Goal: Task Accomplishment & Management: Use online tool/utility

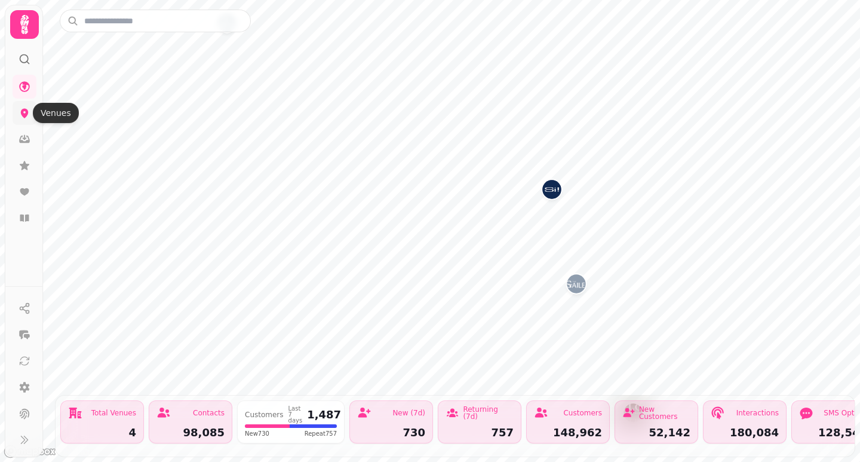
click at [24, 118] on icon at bounding box center [25, 114] width 8 height 10
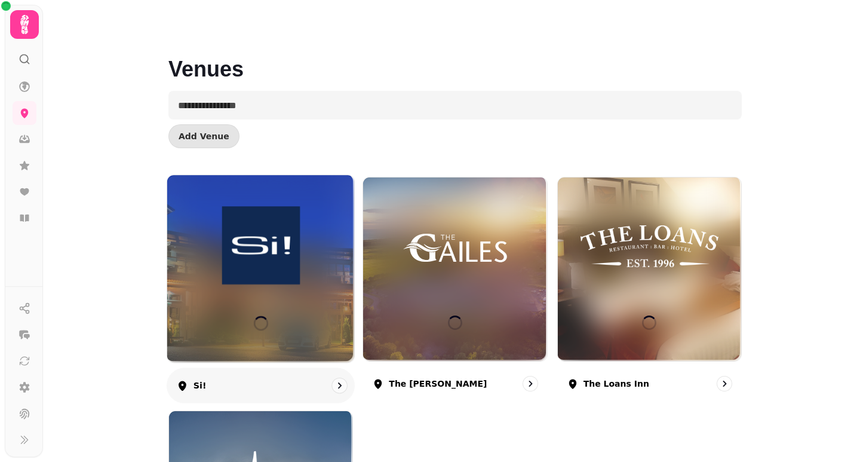
click at [277, 302] on div at bounding box center [260, 268] width 187 height 187
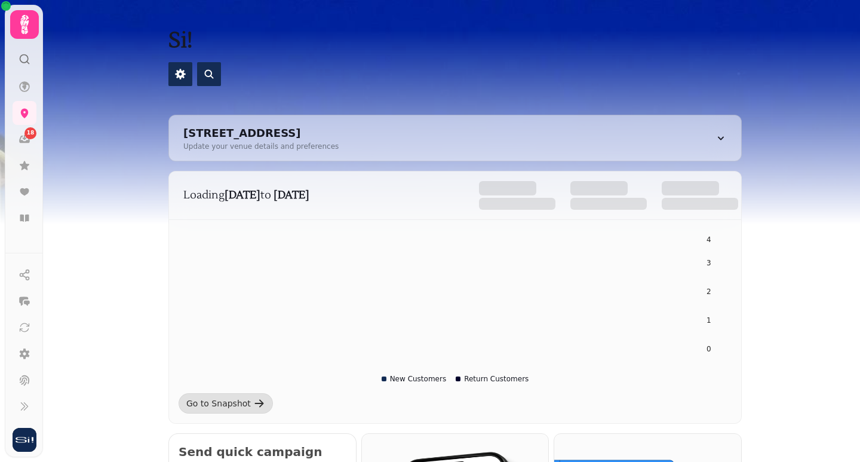
click at [22, 25] on icon at bounding box center [24, 24] width 8 height 19
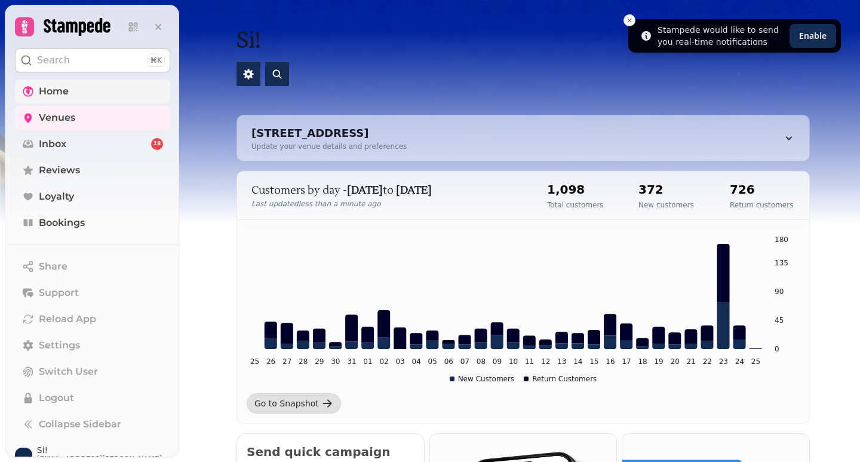
click at [53, 92] on span "Home" at bounding box center [54, 91] width 30 height 14
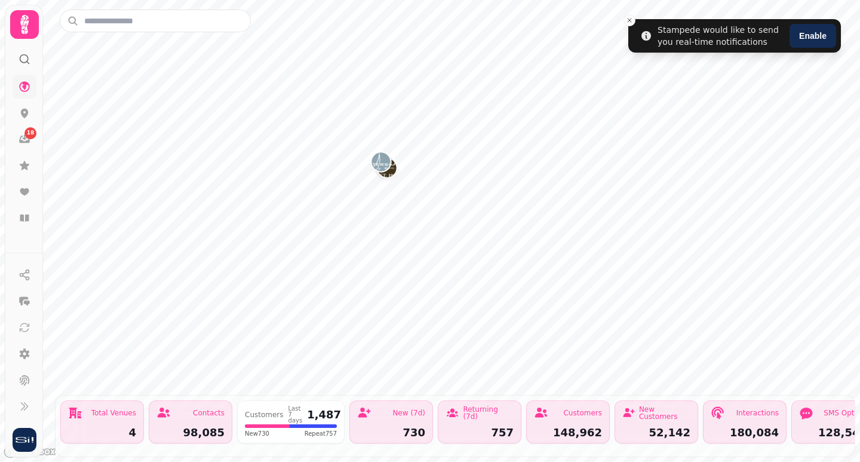
click at [27, 23] on icon at bounding box center [24, 24] width 8 height 19
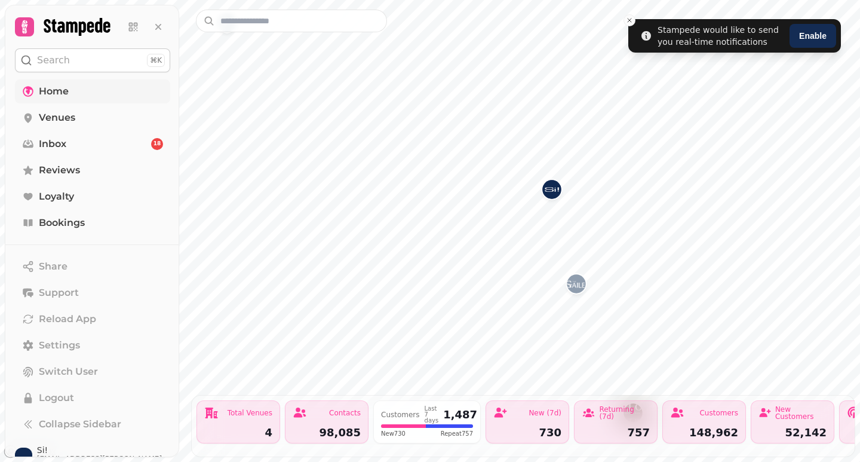
click at [551, 191] on img "Si!" at bounding box center [551, 189] width 19 height 19
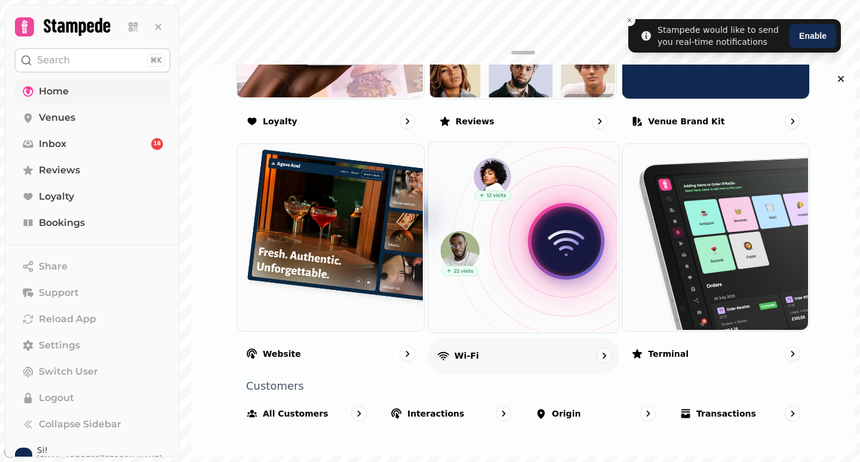
scroll to position [849, 0]
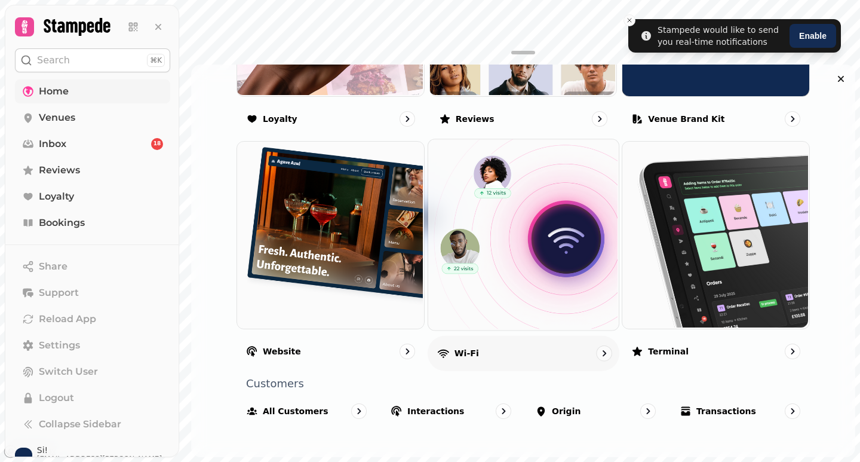
click at [496, 352] on div "Wi-Fi" at bounding box center [524, 353] width 192 height 35
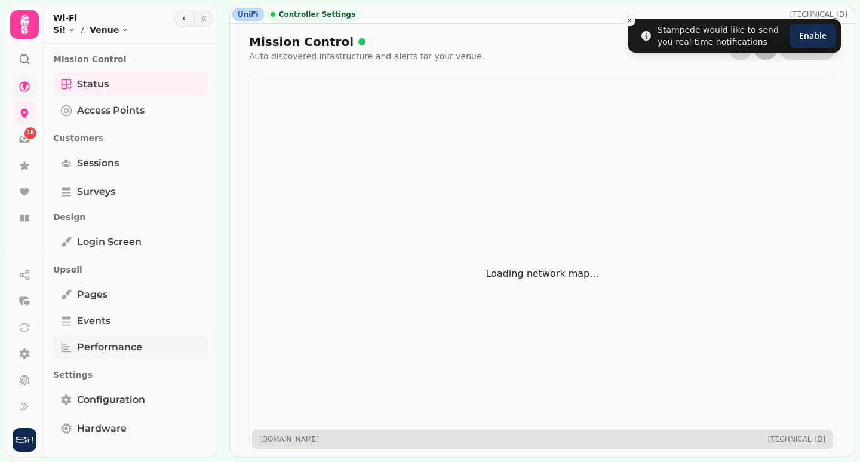
scroll to position [45, 0]
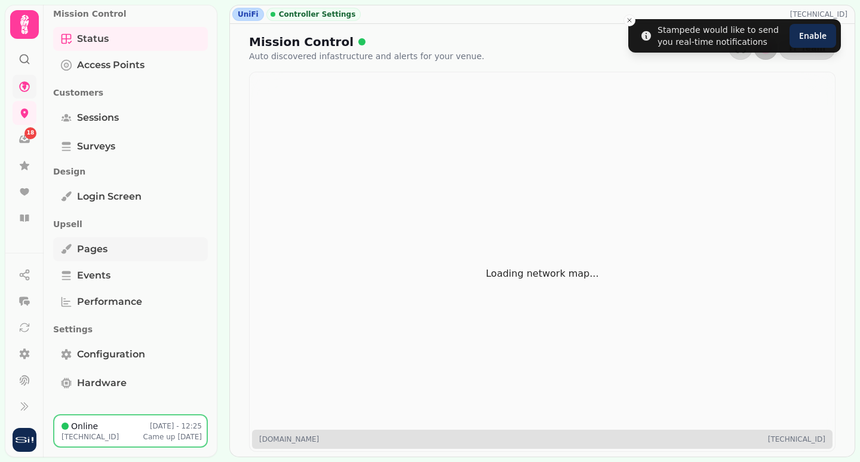
click at [86, 249] on span "Pages" at bounding box center [92, 249] width 30 height 14
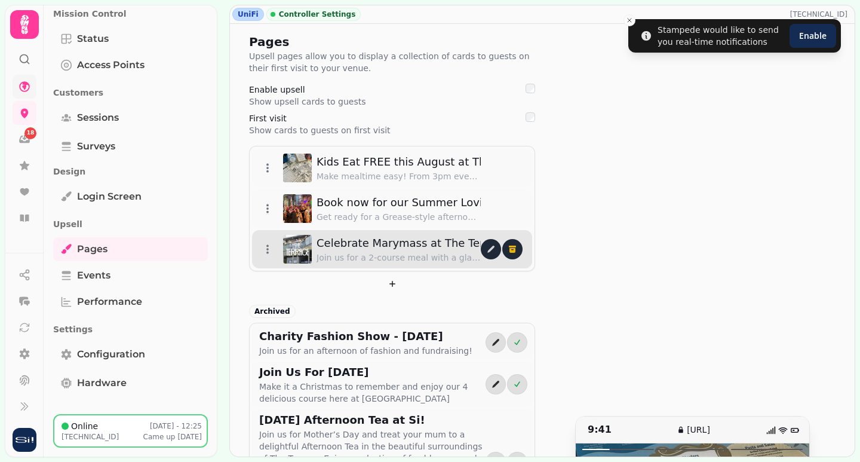
click at [364, 259] on p "Join us for a 2-course meal with a glass of prosecco and the chance to have the…" at bounding box center [398, 257] width 164 height 12
click at [487, 250] on icon "edit" at bounding box center [490, 248] width 7 height 7
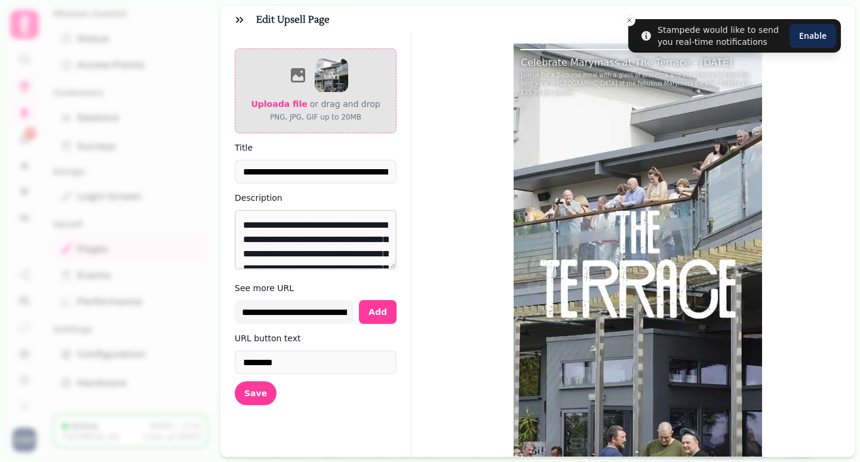
click at [291, 103] on span "Upload a file" at bounding box center [279, 104] width 56 height 10
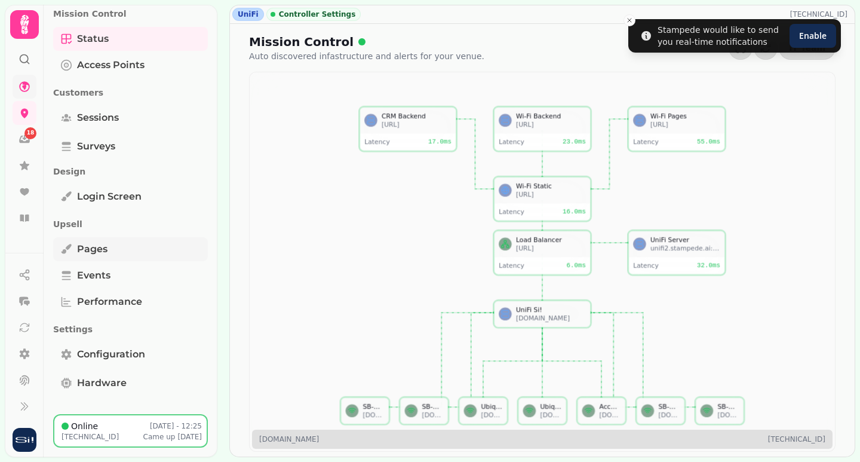
click at [90, 248] on span "Pages" at bounding box center [92, 249] width 30 height 14
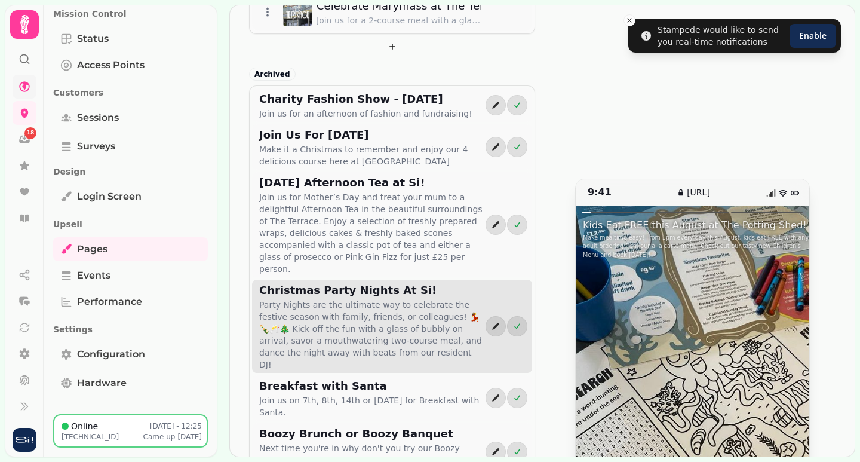
scroll to position [239, 0]
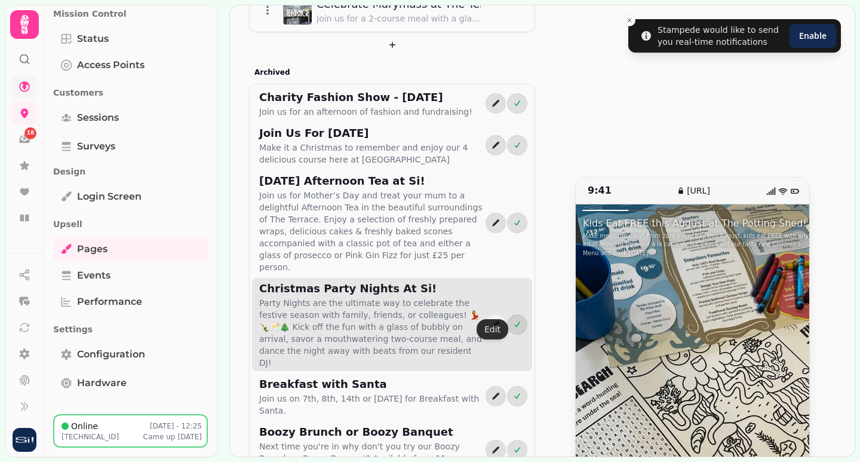
click at [495, 319] on icon "edit" at bounding box center [496, 324] width 10 height 10
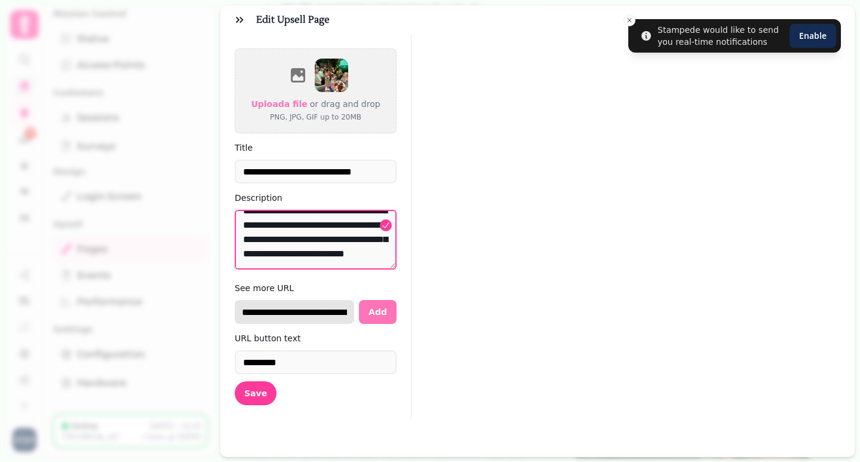
scroll to position [0, 45]
drag, startPoint x: 235, startPoint y: 312, endPoint x: 394, endPoint y: 316, distance: 158.9
click at [394, 316] on div "**********" at bounding box center [316, 312] width 162 height 24
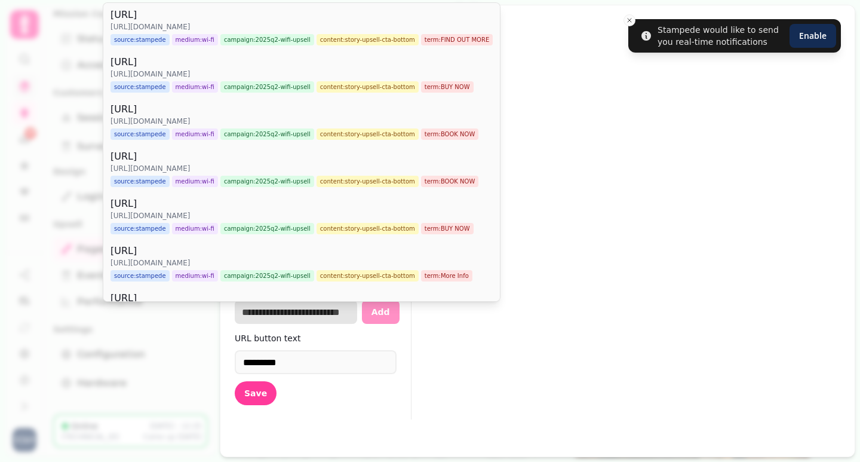
scroll to position [0, 0]
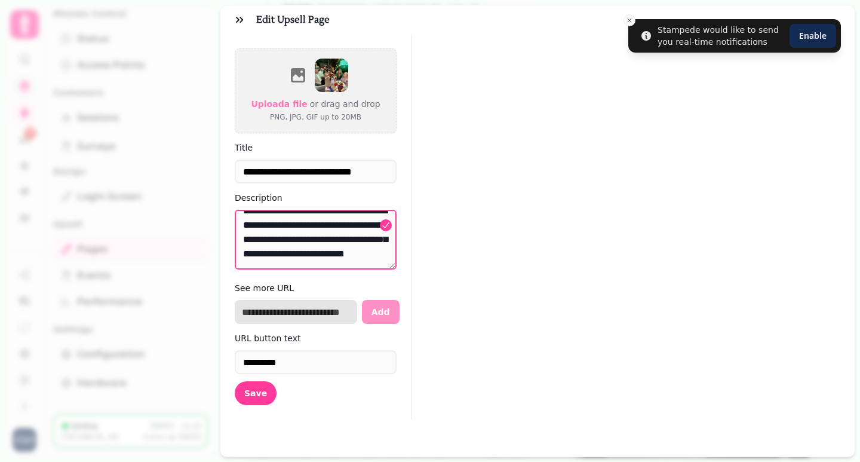
paste input "**********"
type input "**********"
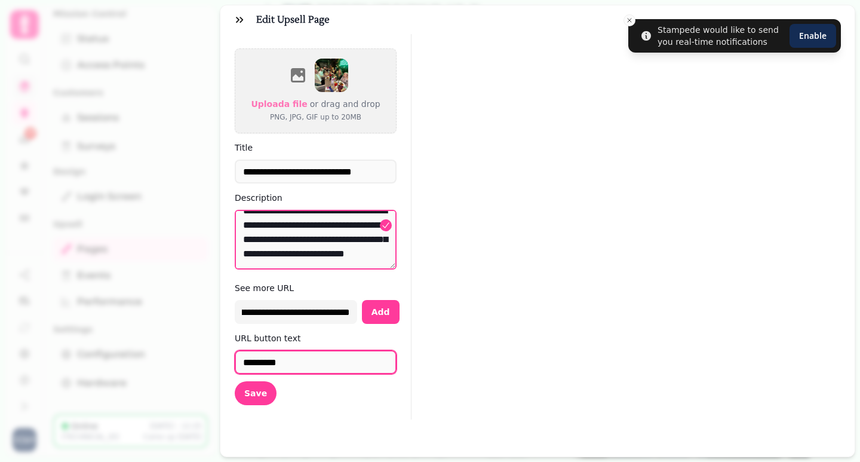
scroll to position [0, 0]
drag, startPoint x: 308, startPoint y: 363, endPoint x: 211, endPoint y: 361, distance: 97.3
click at [211, 361] on div "**********" at bounding box center [430, 240] width 860 height 442
type input "********"
click at [265, 392] on button "Save" at bounding box center [256, 393] width 42 height 24
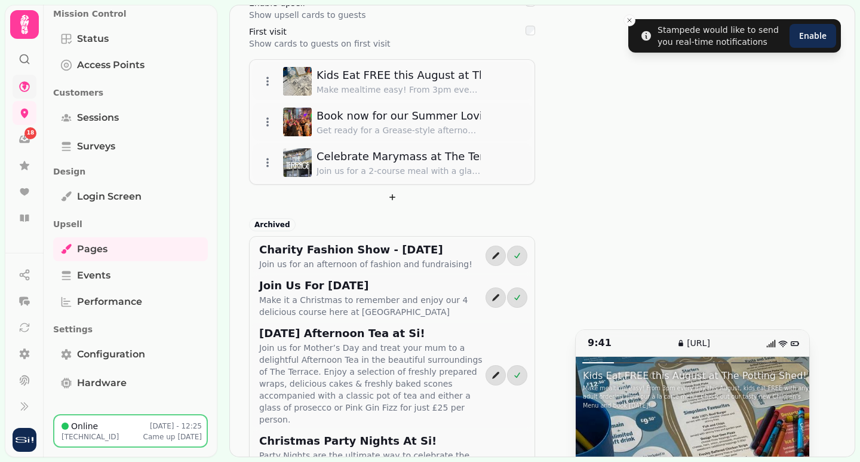
scroll to position [299, 0]
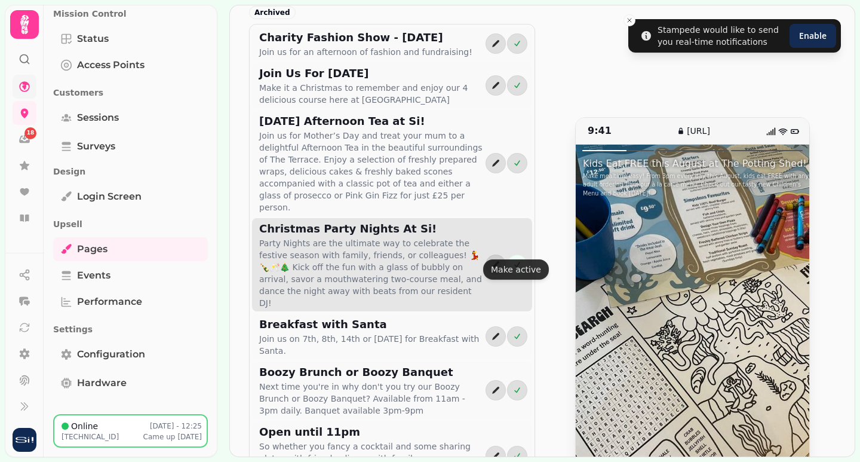
click at [516, 260] on icon "active" at bounding box center [517, 265] width 10 height 10
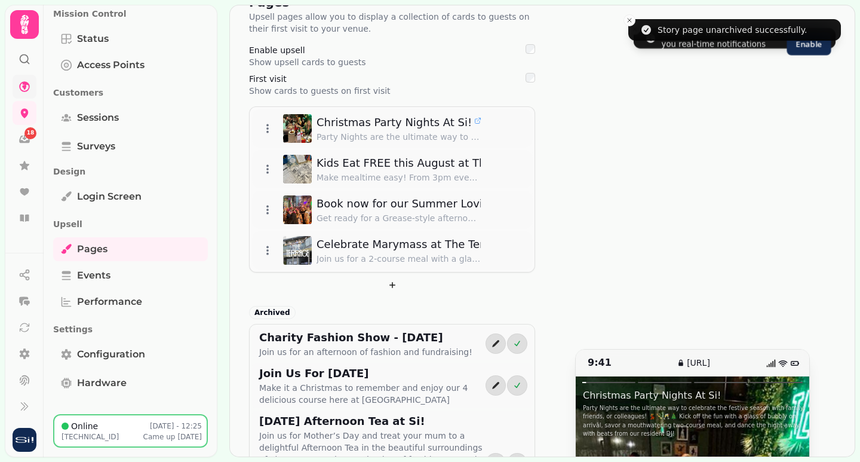
scroll to position [0, 0]
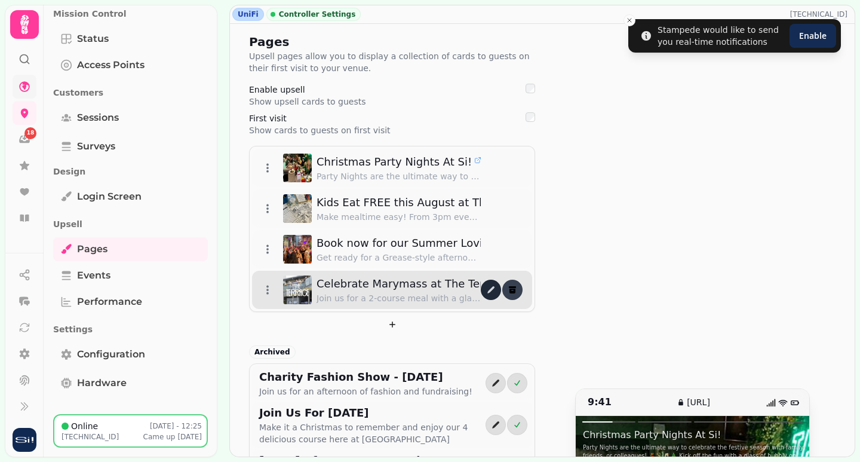
click at [509, 292] on icon "delete" at bounding box center [512, 290] width 6 height 5
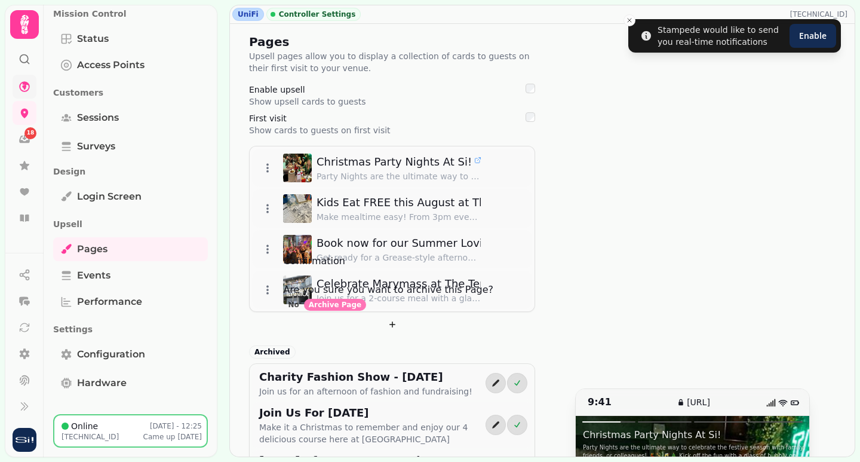
click at [361, 308] on span "Archive Page" at bounding box center [335, 304] width 53 height 7
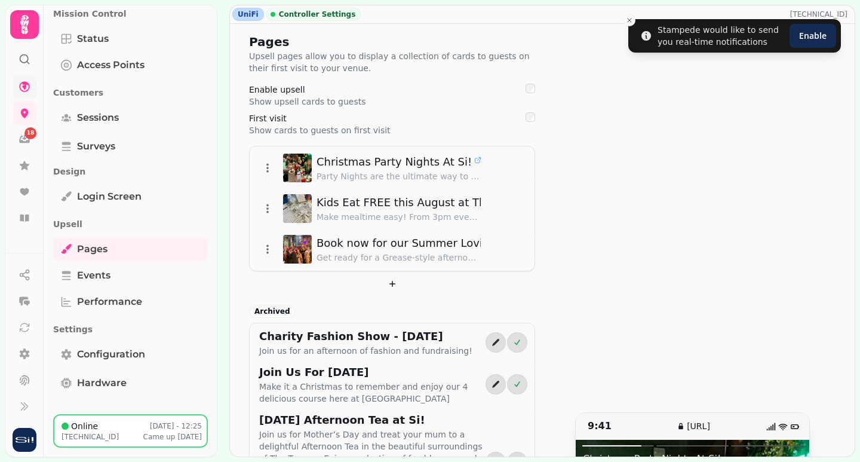
click at [26, 27] on icon at bounding box center [24, 24] width 8 height 19
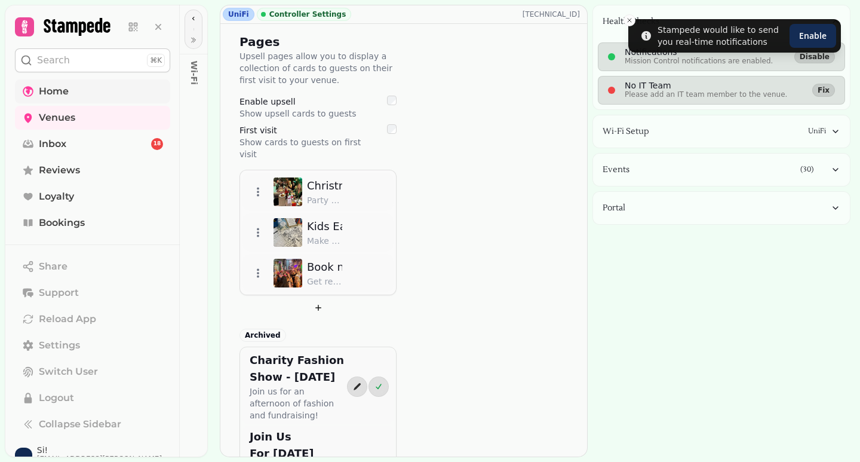
click at [26, 27] on icon at bounding box center [24, 26] width 6 height 13
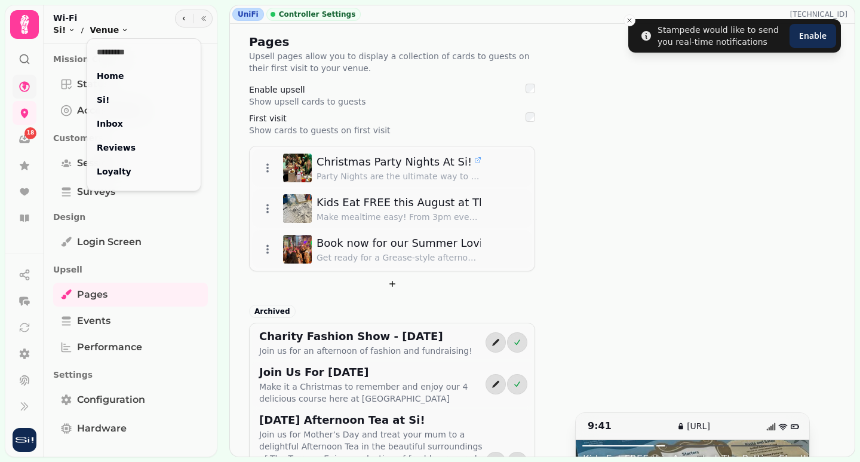
click at [93, 32] on html "Stampede would like to send you real-time notifications Enable 18 UniFi Control…" at bounding box center [430, 231] width 860 height 462
click at [65, 31] on html "Stampede would like to send you real-time notifications Enable 18 UniFi Control…" at bounding box center [430, 231] width 860 height 462
click at [68, 30] on html "Stampede would like to send you real-time notifications Enable 18 UniFi Control…" at bounding box center [430, 231] width 860 height 462
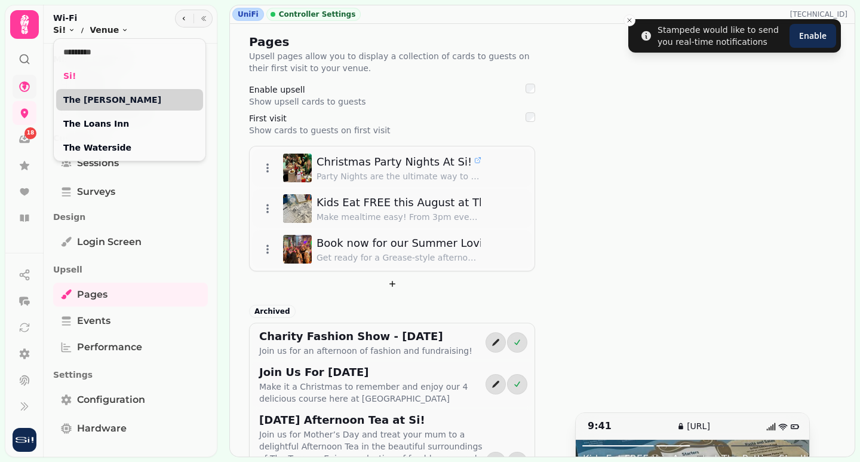
click at [73, 100] on link "The Gailes" at bounding box center [129, 100] width 133 height 12
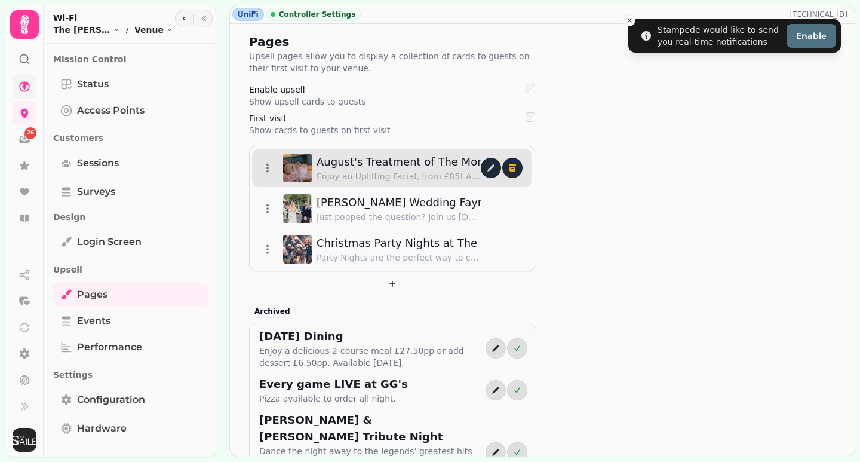
drag, startPoint x: 265, startPoint y: 247, endPoint x: 270, endPoint y: 160, distance: 87.3
click at [270, 160] on html "Stampede would like to send you real-time notifications Enable 26 UniFi Control…" at bounding box center [430, 231] width 860 height 462
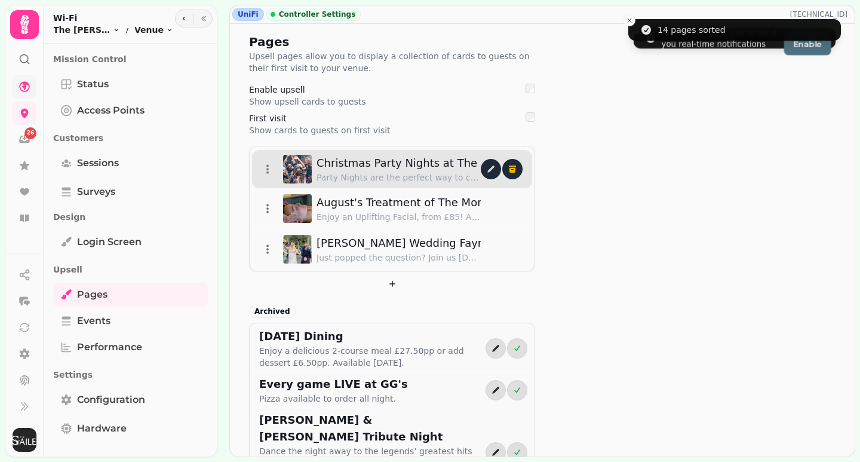
drag, startPoint x: 267, startPoint y: 253, endPoint x: 264, endPoint y: 173, distance: 80.1
click at [264, 173] on icon at bounding box center [268, 169] width 12 height 12
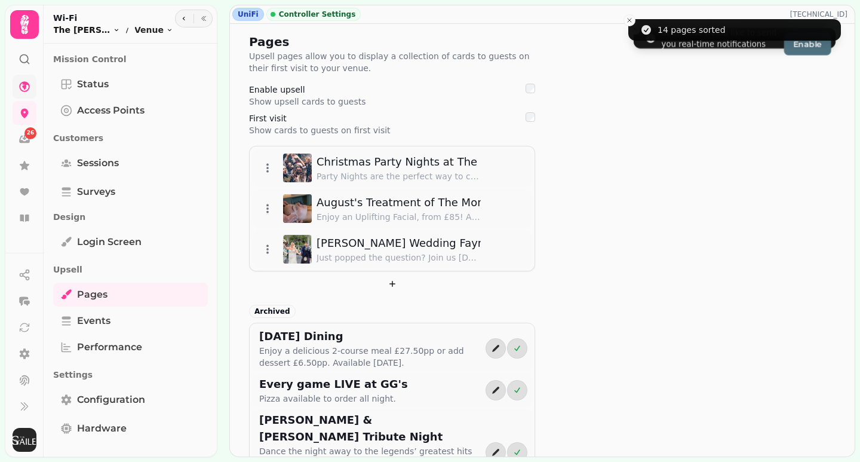
click at [87, 28] on html "14 pages sorted Stampede would like to send you real-time notifications Enable …" at bounding box center [430, 231] width 860 height 462
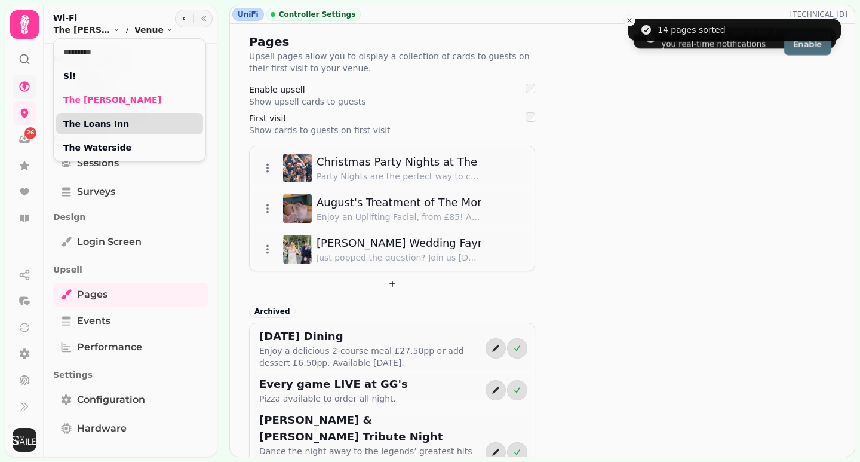
click at [83, 125] on link "The Loans Inn" at bounding box center [129, 124] width 133 height 12
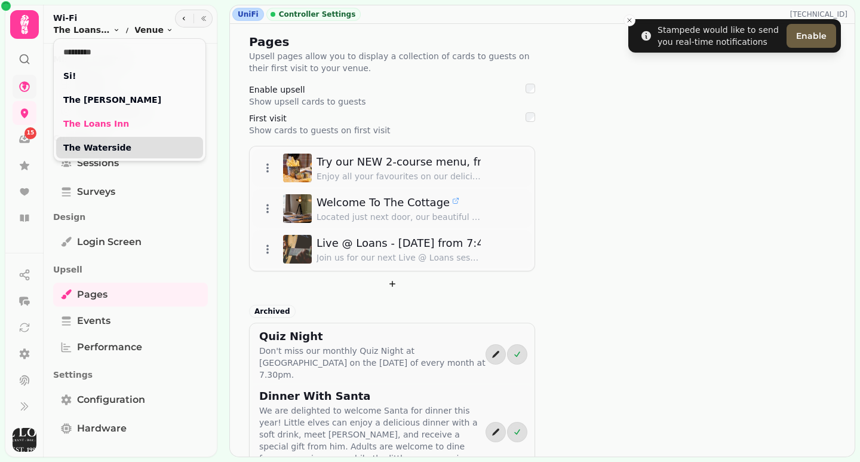
click at [99, 147] on link "The Waterside" at bounding box center [129, 148] width 133 height 12
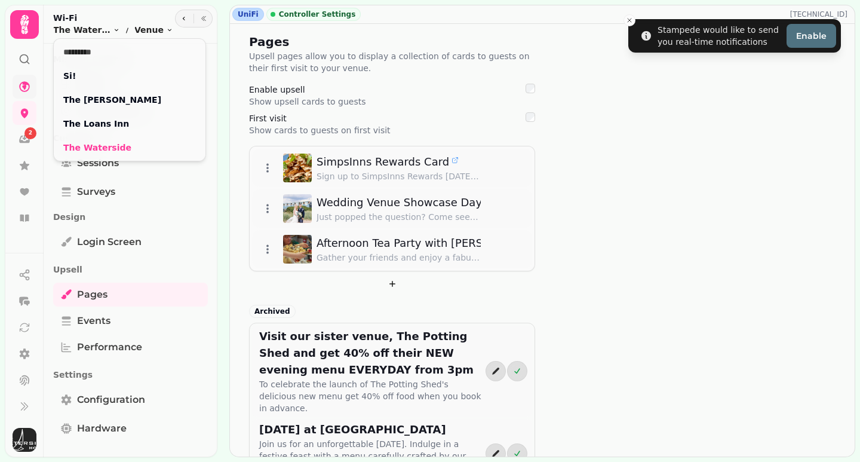
click at [340, 169] on html "Stampede would like to send you real-time notifications Enable 2 UniFi Controll…" at bounding box center [430, 231] width 860 height 462
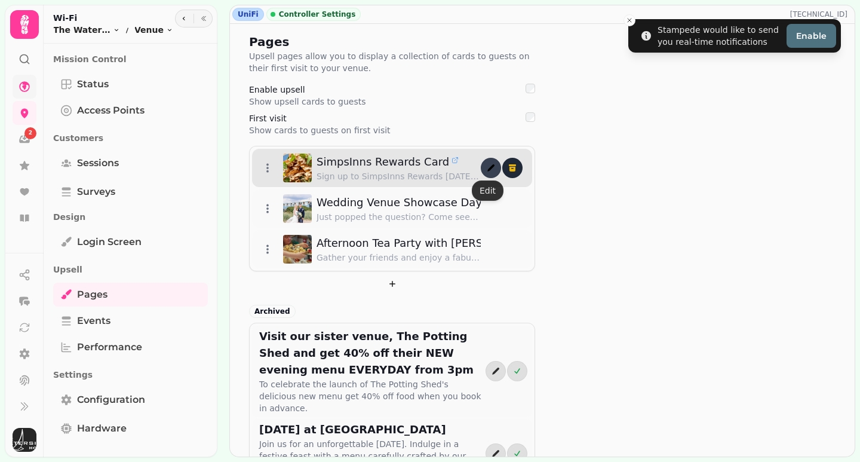
click at [491, 165] on icon "edit" at bounding box center [491, 168] width 10 height 10
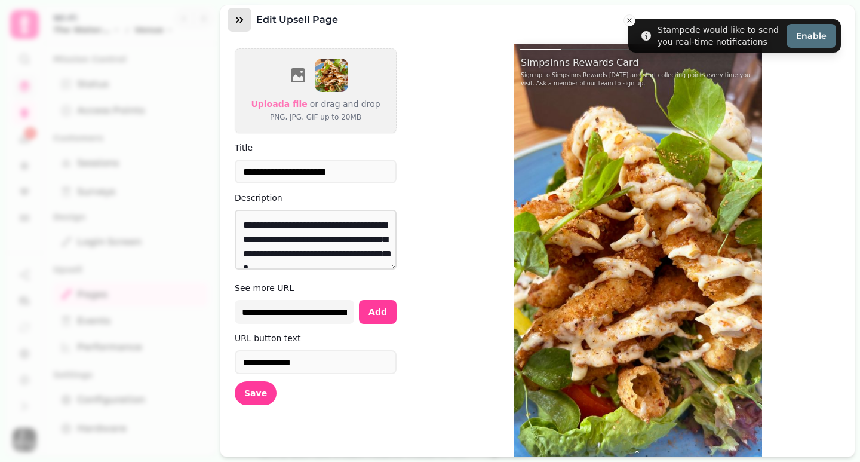
click at [241, 24] on icon "button" at bounding box center [239, 20] width 12 height 12
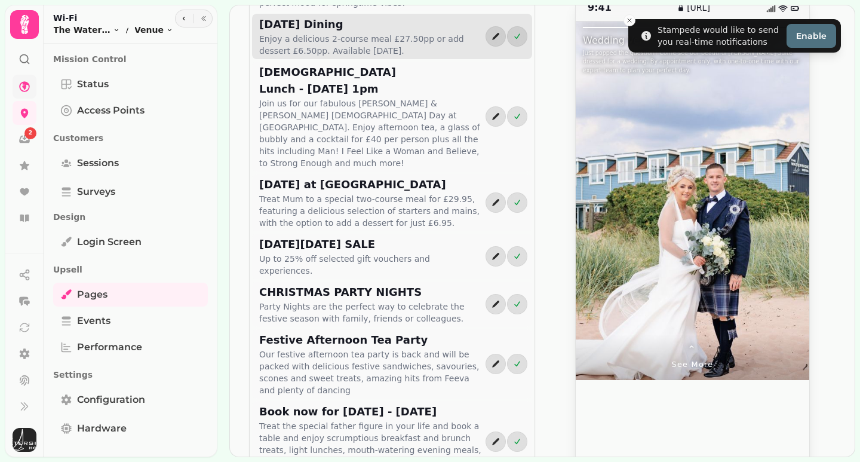
scroll to position [537, 0]
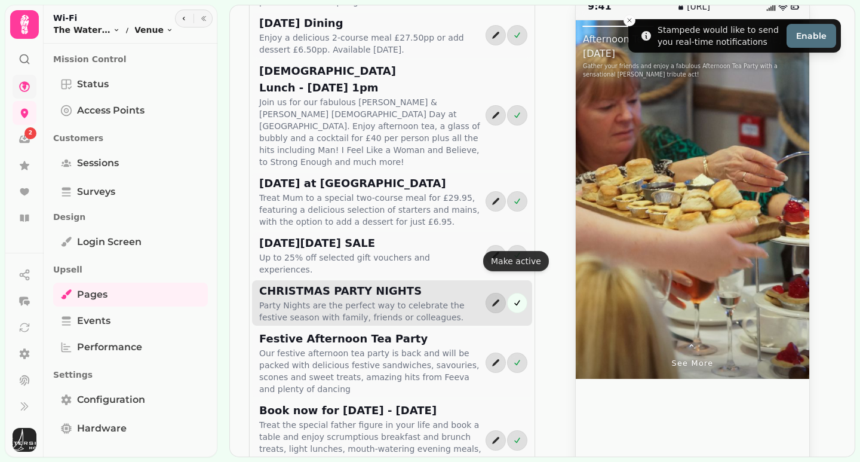
click at [512, 298] on icon "active" at bounding box center [517, 303] width 10 height 10
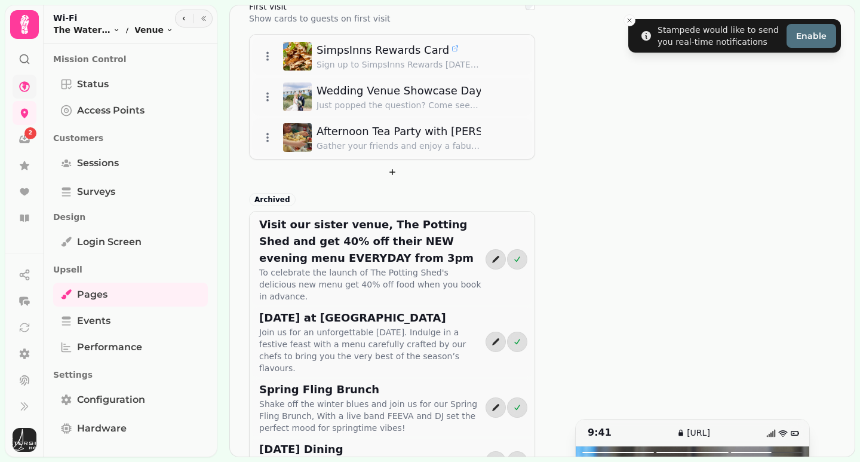
scroll to position [60, 0]
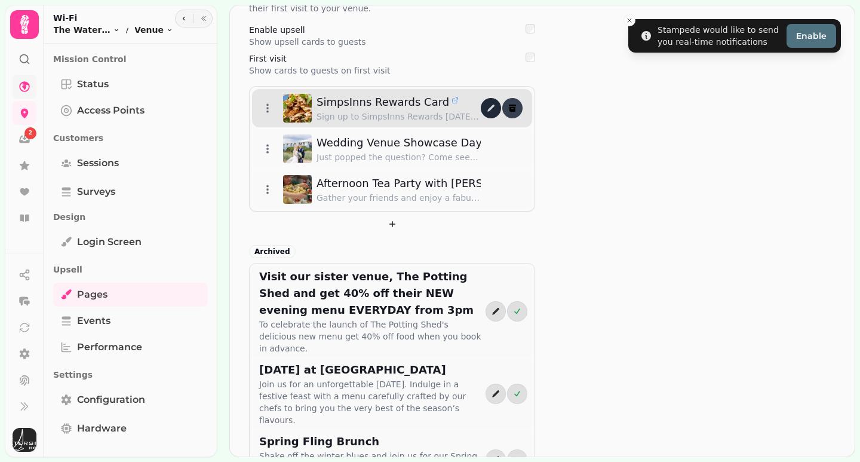
click at [508, 112] on icon "delete" at bounding box center [513, 108] width 10 height 10
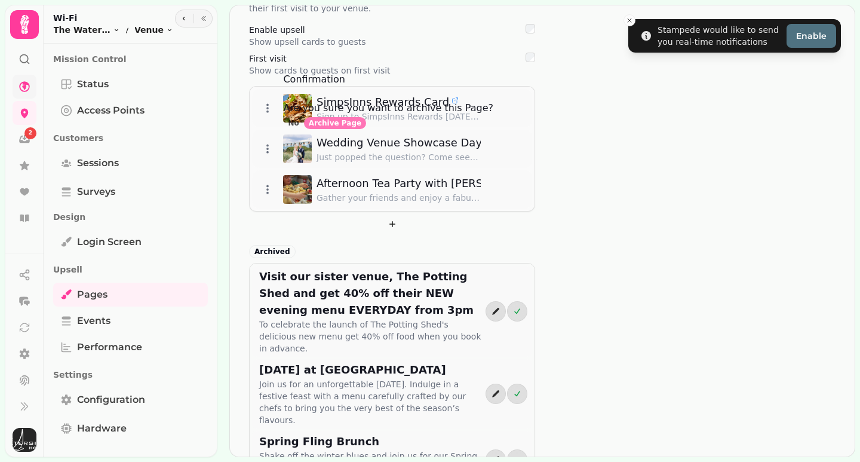
click at [361, 127] on span "Archive Page" at bounding box center [335, 122] width 53 height 7
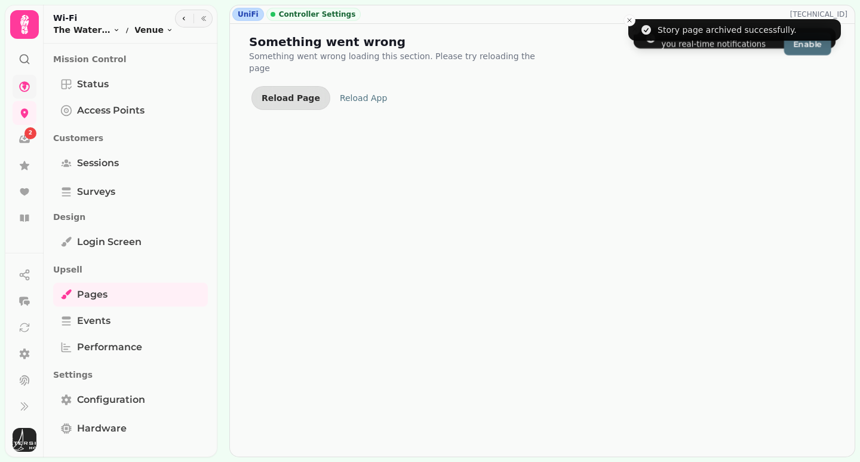
scroll to position [0, 0]
click at [298, 93] on button "Reload Page" at bounding box center [290, 98] width 79 height 24
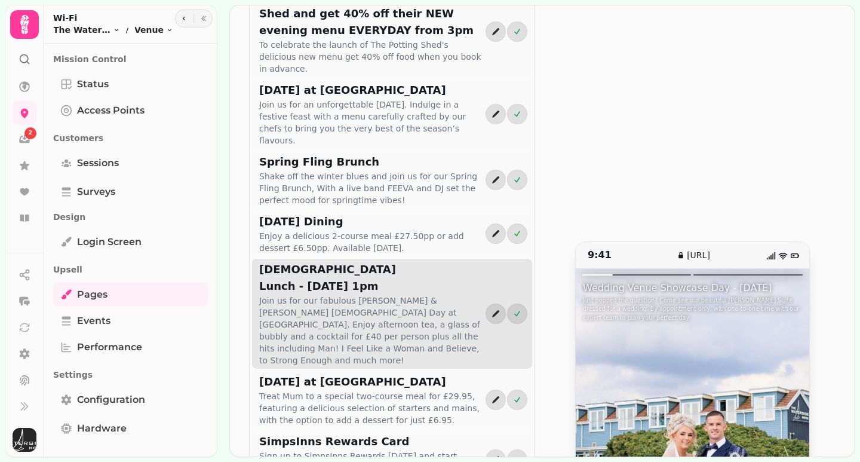
scroll to position [478, 0]
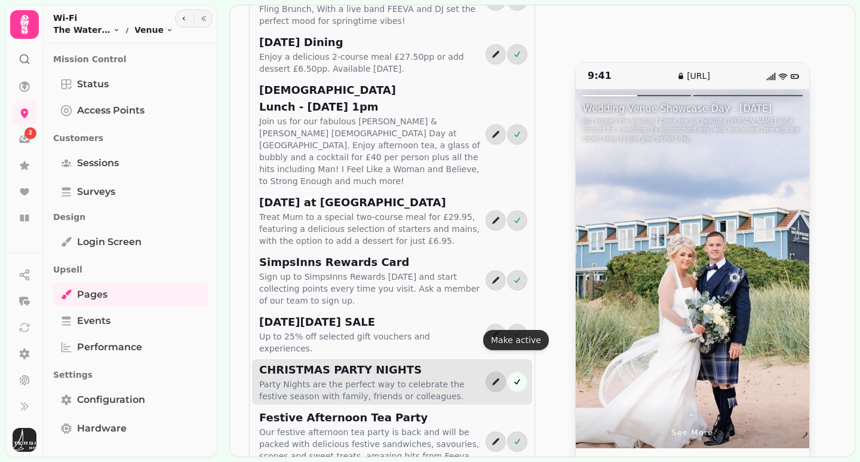
click at [512, 377] on icon "active" at bounding box center [517, 382] width 10 height 10
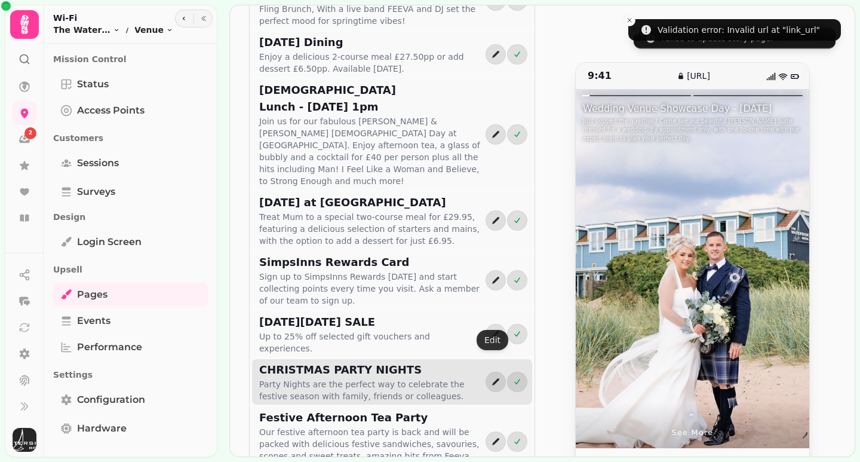
click at [417, 378] on p "Party Nights are the perfect way to celebrate the festive season with family, f…" at bounding box center [372, 390] width 226 height 24
click at [495, 371] on button "edit" at bounding box center [495, 381] width 20 height 20
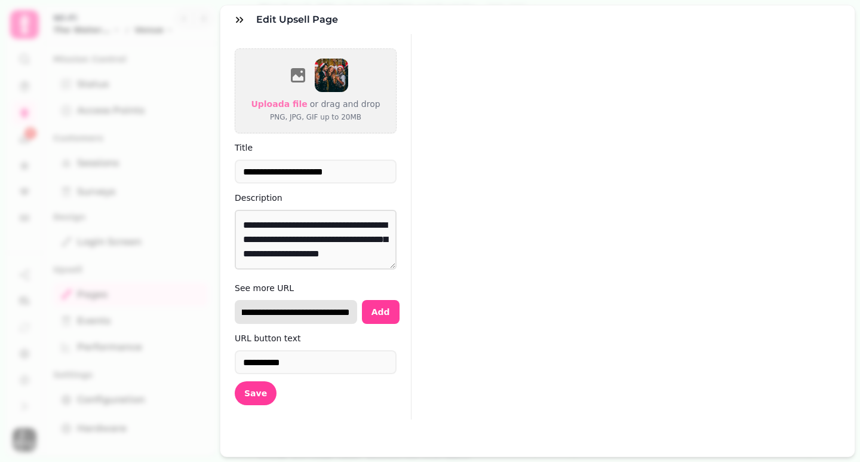
scroll to position [0, 187]
drag, startPoint x: 240, startPoint y: 313, endPoint x: 389, endPoint y: 325, distance: 149.8
click at [389, 325] on form "**********" at bounding box center [315, 226] width 191 height 385
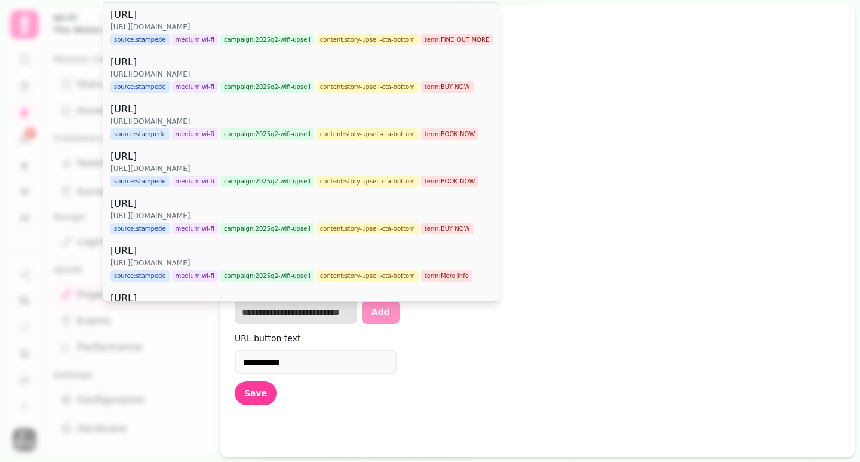
scroll to position [0, 0]
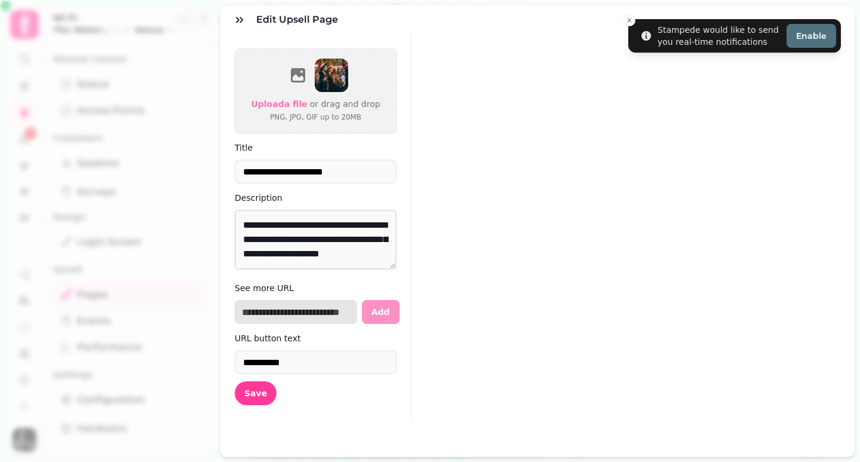
paste input "**********"
type input "**********"
click at [252, 394] on span "Save" at bounding box center [255, 393] width 23 height 8
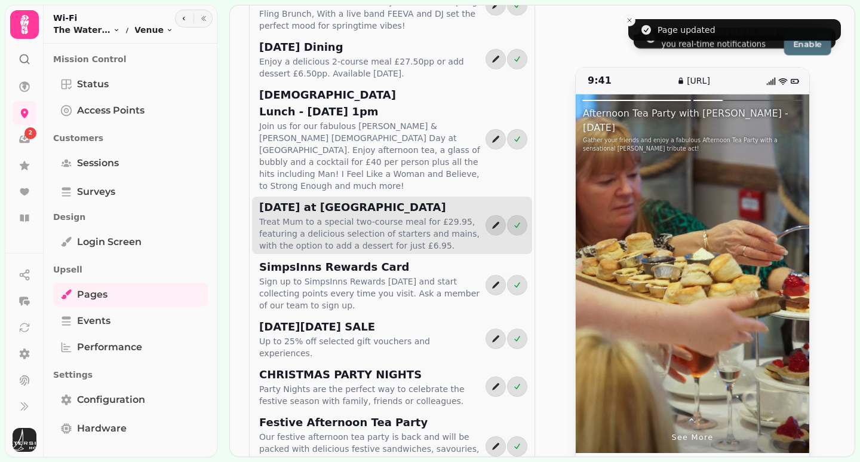
scroll to position [478, 0]
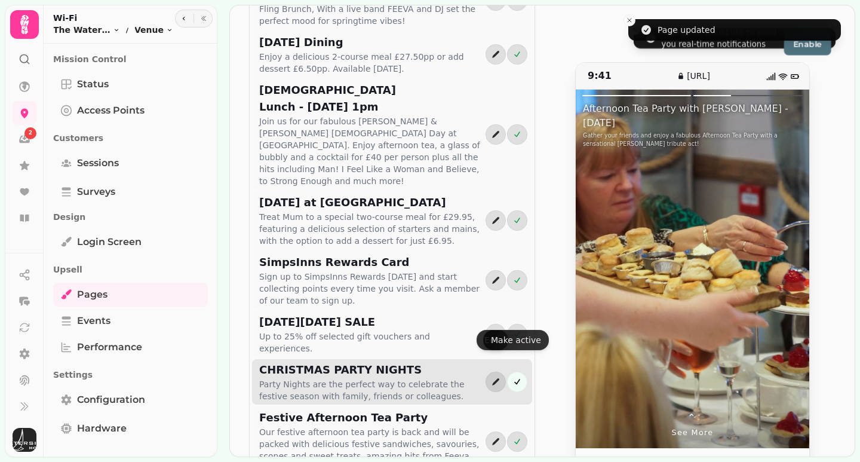
click at [512, 377] on icon "active" at bounding box center [517, 382] width 10 height 10
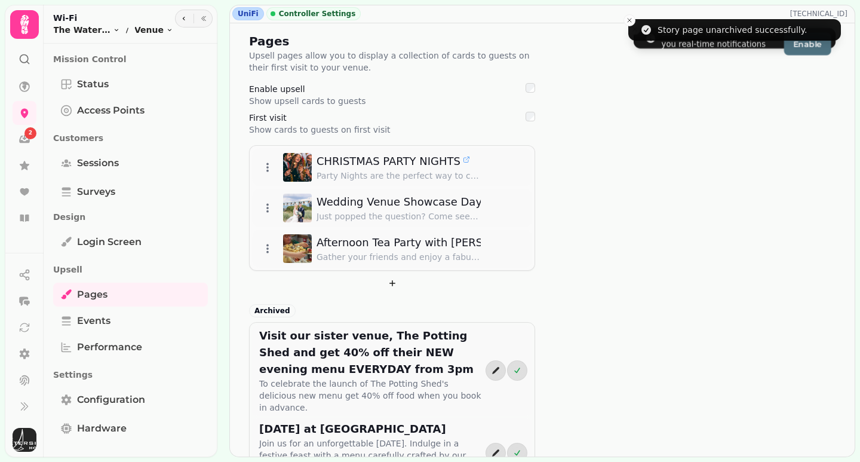
scroll to position [0, 0]
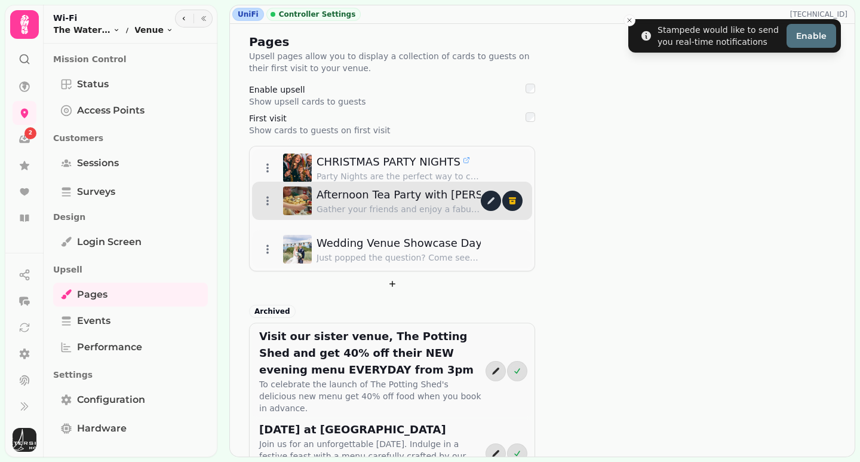
drag, startPoint x: 266, startPoint y: 251, endPoint x: 263, endPoint y: 202, distance: 49.7
click at [263, 202] on icon at bounding box center [268, 201] width 12 height 12
